Goal: Task Accomplishment & Management: Manage account settings

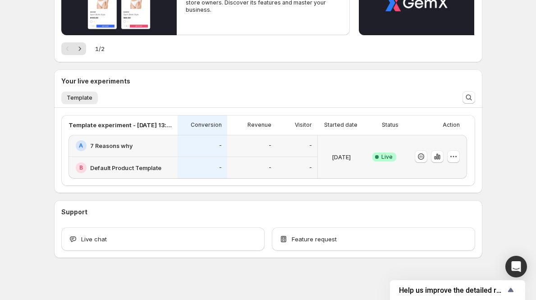
scroll to position [143, 0]
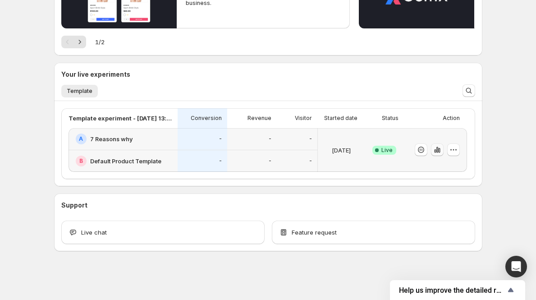
click at [440, 149] on icon "button" at bounding box center [439, 150] width 2 height 5
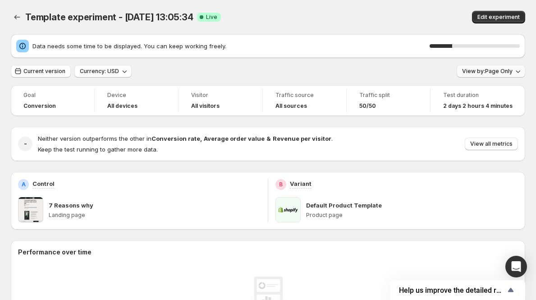
click at [470, 71] on span "View by: Page Only" at bounding box center [487, 71] width 50 height 7
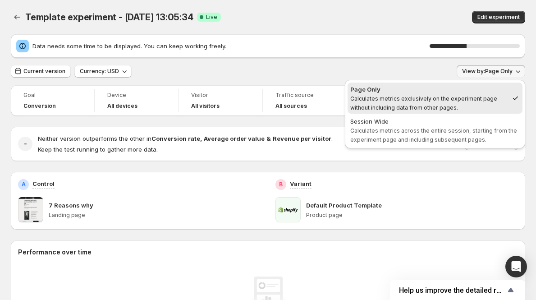
click at [430, 65] on div "Current version Currency: USD View by: Page Only" at bounding box center [268, 71] width 514 height 13
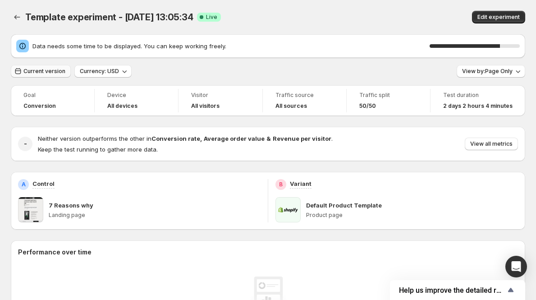
click at [46, 75] on button "Current version" at bounding box center [41, 71] width 60 height 13
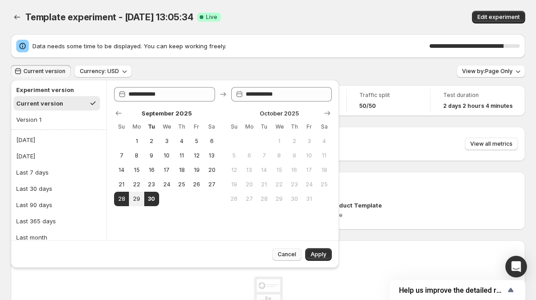
click at [287, 253] on span "Cancel" at bounding box center [287, 254] width 18 height 7
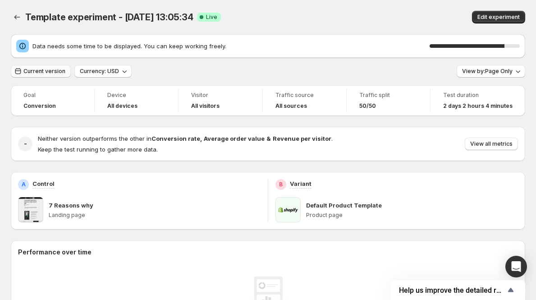
click at [39, 73] on span "Current version" at bounding box center [44, 71] width 42 height 7
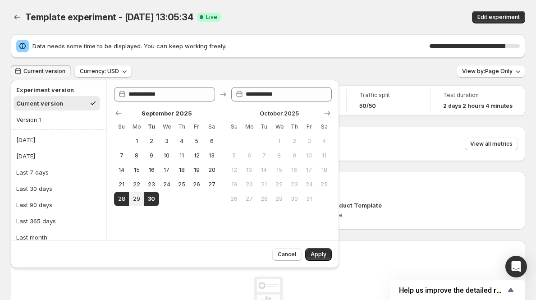
click at [389, 176] on div "B Variant Default Product Template Product page" at bounding box center [396, 201] width 257 height 58
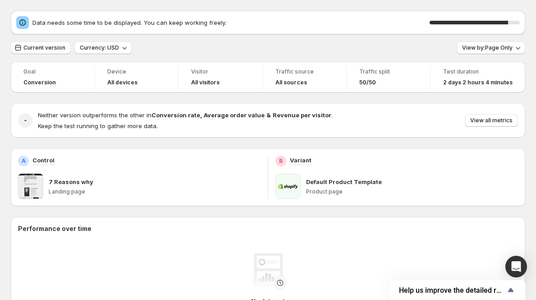
scroll to position [23, 0]
drag, startPoint x: 394, startPoint y: 180, endPoint x: 304, endPoint y: 182, distance: 89.7
click at [304, 182] on div "Default Product Template Product page" at bounding box center [396, 186] width 243 height 25
click at [358, 172] on div "B Variant Default Product Template Product page" at bounding box center [396, 177] width 243 height 43
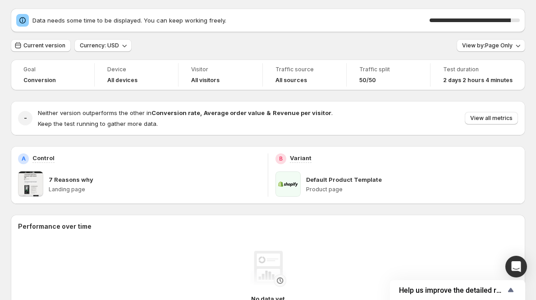
scroll to position [0, 0]
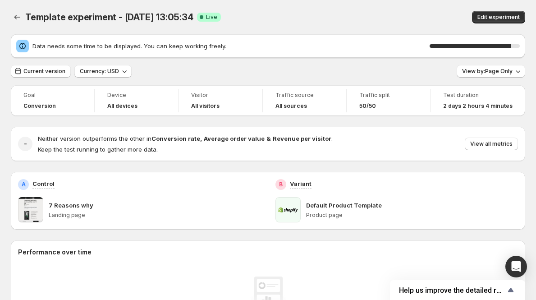
click at [517, 44] on div "90 %" at bounding box center [475, 46] width 90 height 4
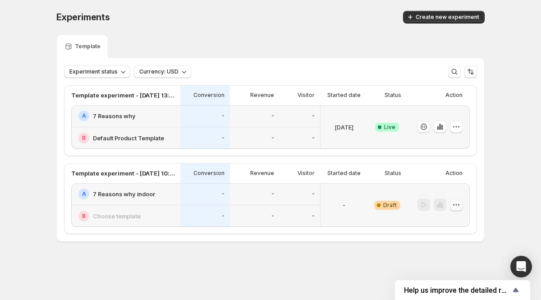
click at [453, 203] on icon "button" at bounding box center [456, 204] width 9 height 9
click at [454, 225] on span "Edit" at bounding box center [462, 223] width 44 height 9
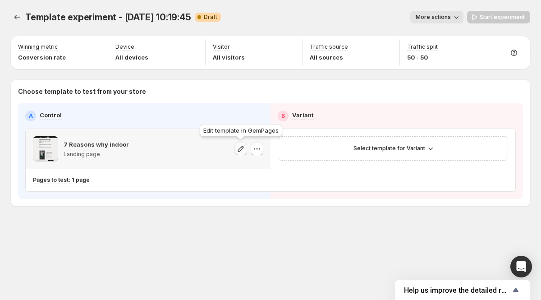
click at [238, 149] on icon "button" at bounding box center [240, 148] width 9 height 9
click at [256, 148] on icon "button" at bounding box center [256, 148] width 9 height 9
click at [15, 16] on icon "Experiments" at bounding box center [17, 17] width 9 height 9
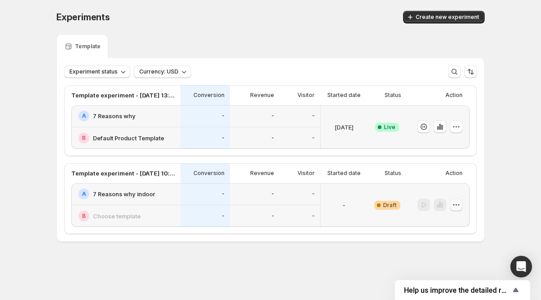
click at [454, 203] on icon "button" at bounding box center [456, 204] width 9 height 9
click at [453, 269] on span "Delete" at bounding box center [449, 269] width 18 height 7
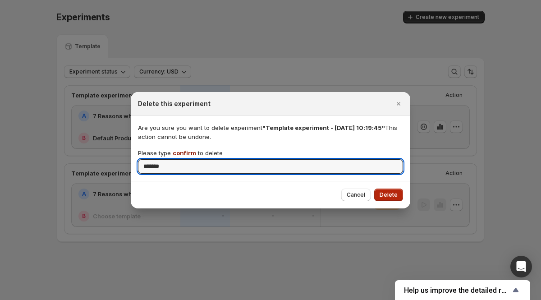
type input "*******"
click at [395, 197] on span "Delete" at bounding box center [389, 194] width 18 height 7
